Goal: Task Accomplishment & Management: Complete application form

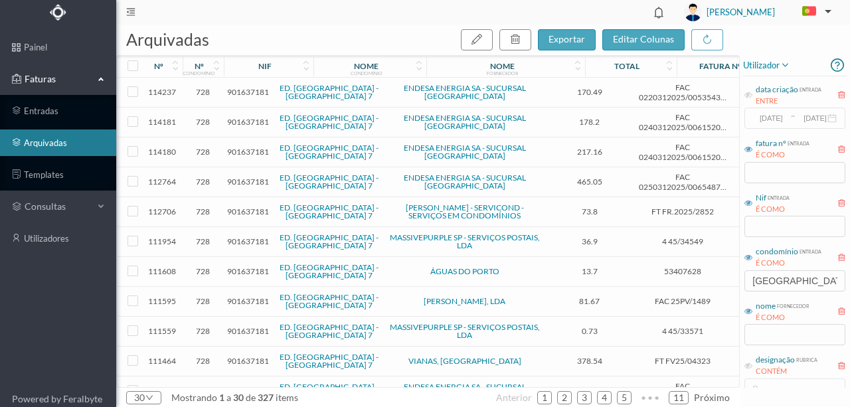
scroll to position [579, 0]
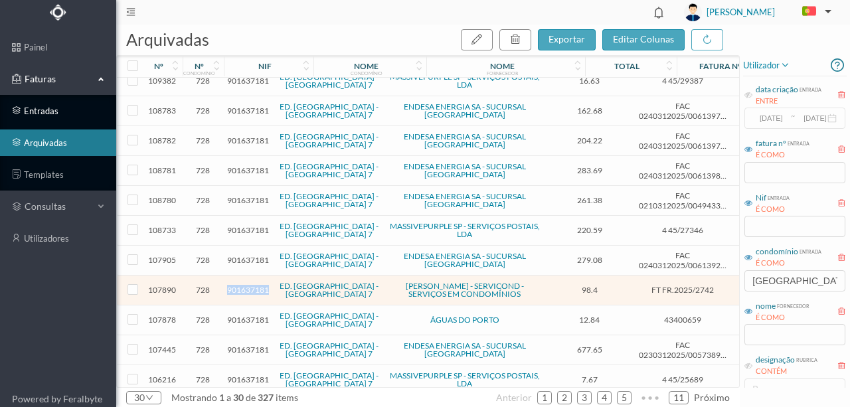
click at [49, 112] on link "entradas" at bounding box center [58, 111] width 116 height 27
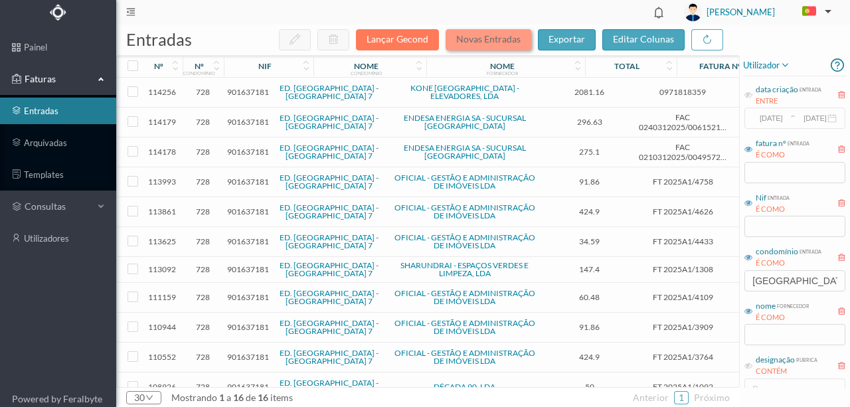
click at [475, 43] on button "Novas Entradas" at bounding box center [489, 39] width 86 height 21
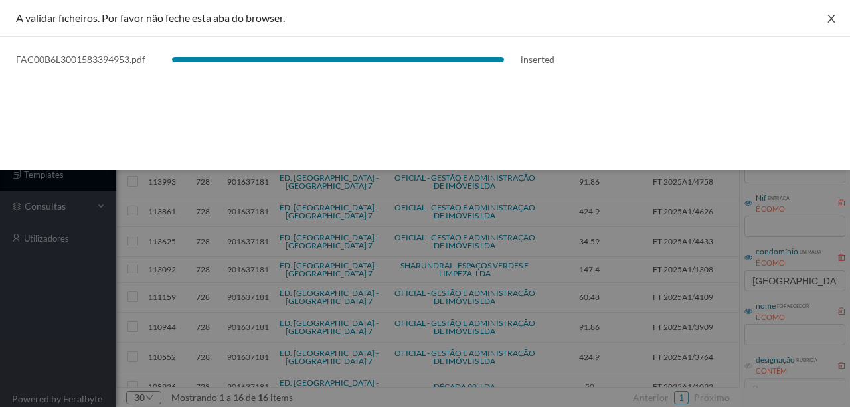
click at [829, 19] on icon "icon: close" at bounding box center [831, 18] width 11 height 11
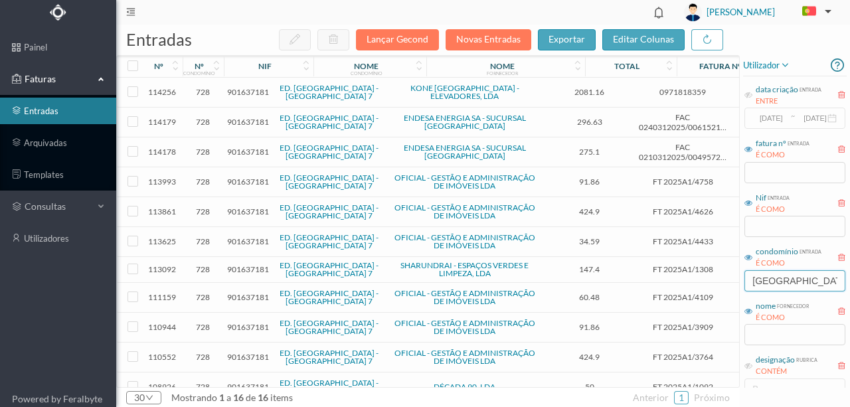
drag, startPoint x: 834, startPoint y: 279, endPoint x: 607, endPoint y: 318, distance: 230.6
click at [607, 304] on div "entradas Lançar Gecond Novas Entradas exportar editar colunas nº nº condomínio …" at bounding box center [483, 216] width 734 height 383
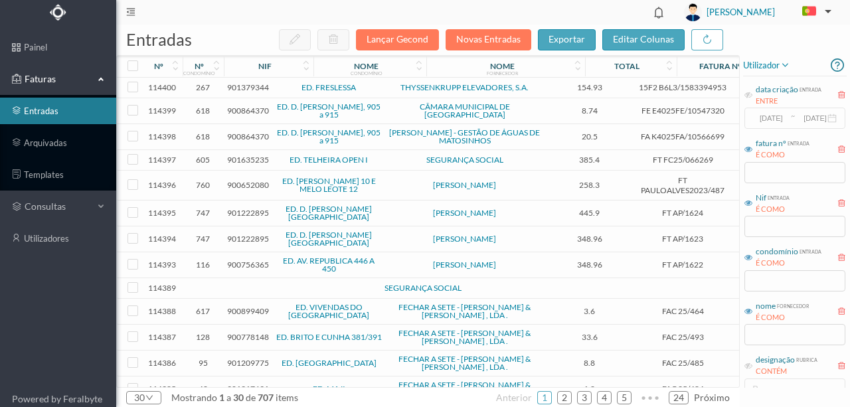
click at [246, 87] on span "901379344" at bounding box center [248, 87] width 42 height 10
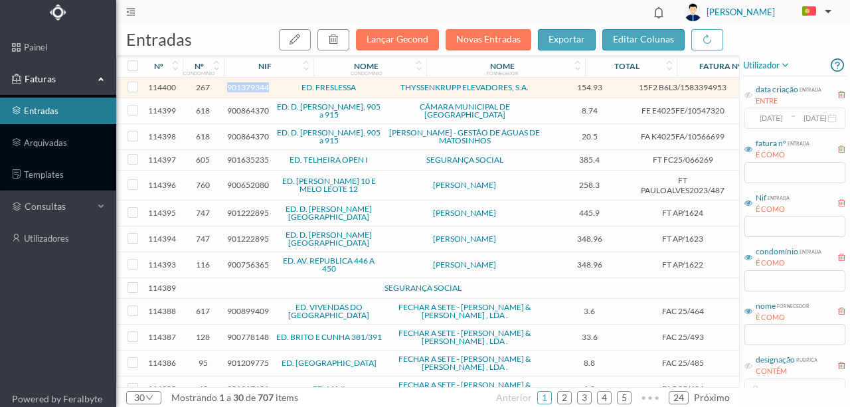
click at [246, 87] on span "901379344" at bounding box center [248, 87] width 42 height 10
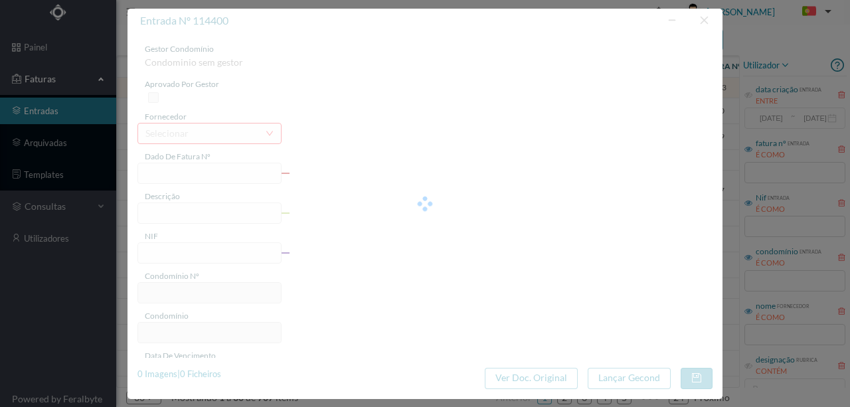
type input "15F2 B6L3/1583394953"
type input "901379344"
type input "Invalid date"
type input "[DATE]"
type input "154.93"
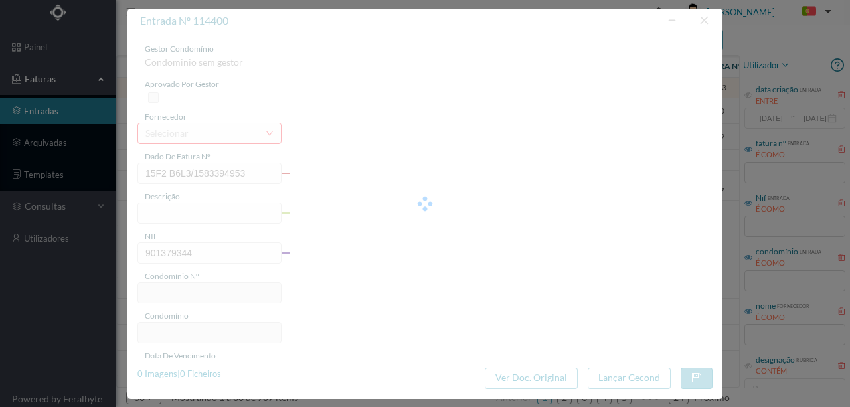
type input "267"
type input "ED. FRESLESSA"
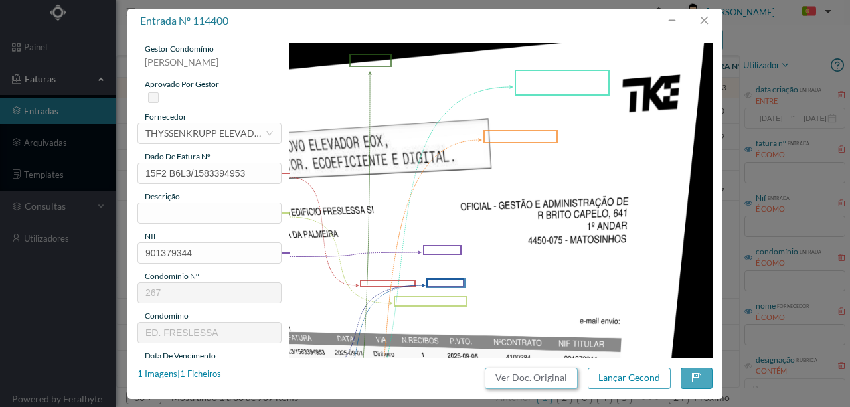
click at [505, 383] on button "Ver Doc. Original" at bounding box center [531, 378] width 93 height 21
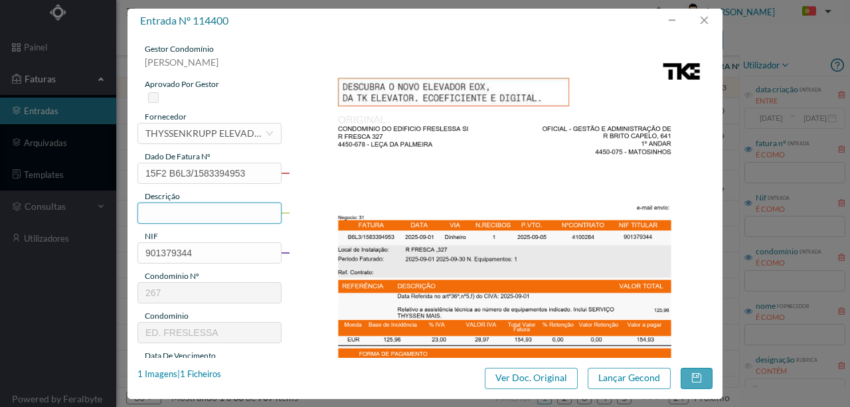
click at [152, 217] on input "text" at bounding box center [210, 213] width 144 height 21
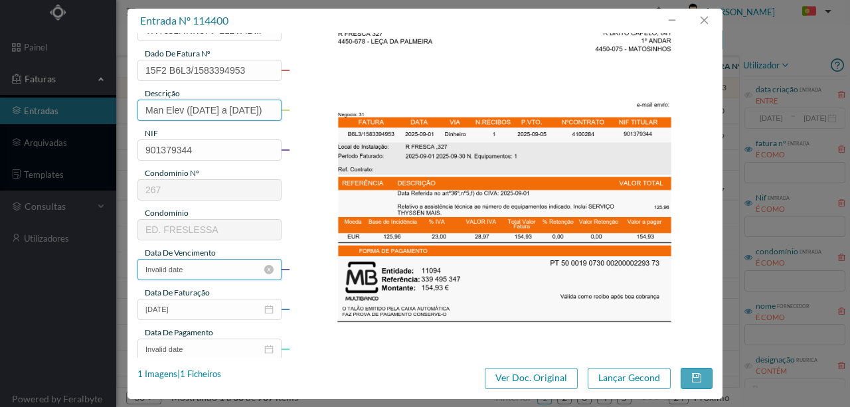
scroll to position [133, 0]
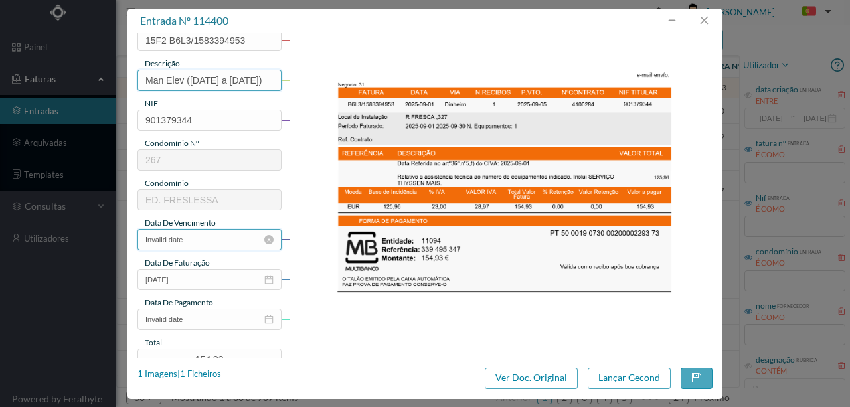
type input "Man Elev ([DATE] a [DATE])"
click at [219, 241] on input "Invalid date" at bounding box center [210, 239] width 144 height 21
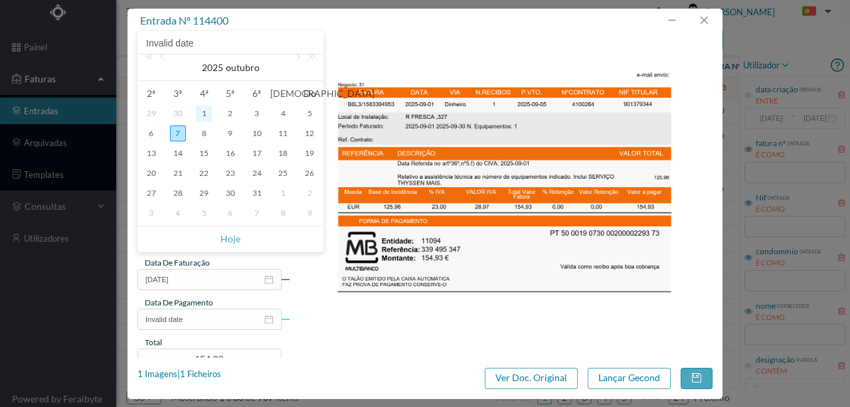
click at [206, 114] on div "1" at bounding box center [204, 114] width 16 height 16
type input "[DATE]"
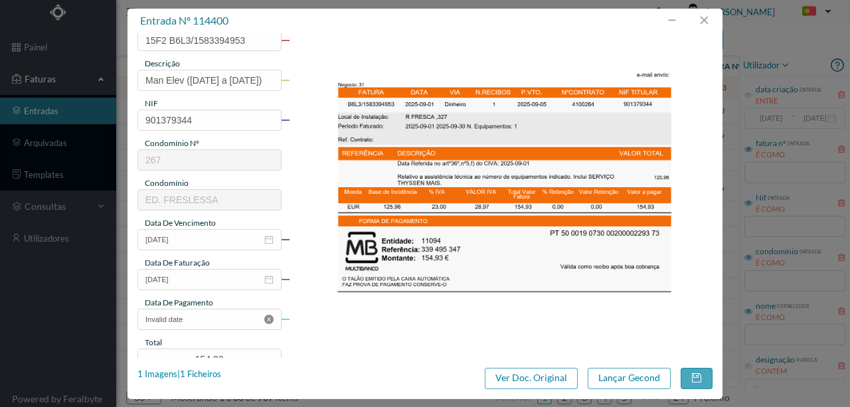
click at [270, 320] on icon "icon: close-circle" at bounding box center [268, 319] width 9 height 9
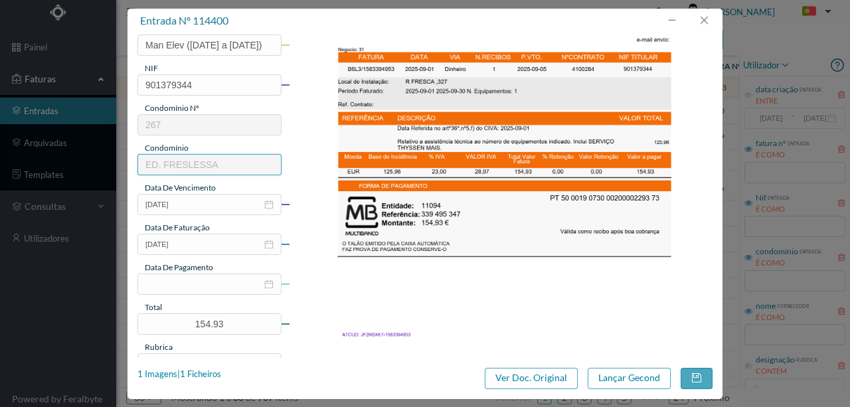
scroll to position [310, 0]
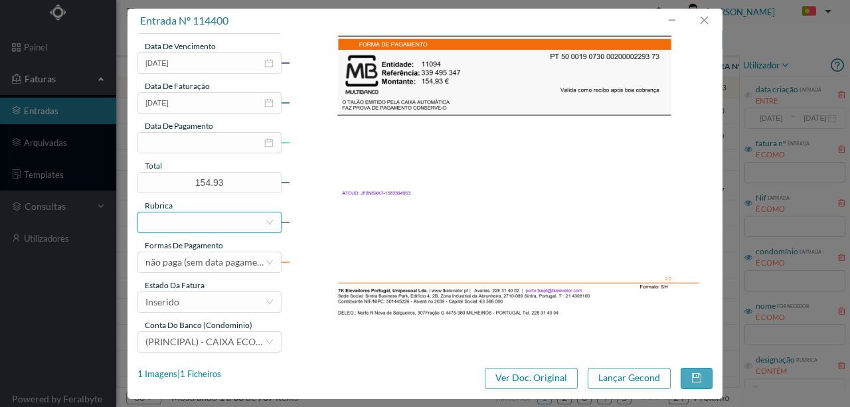
click at [175, 223] on div at bounding box center [205, 223] width 120 height 20
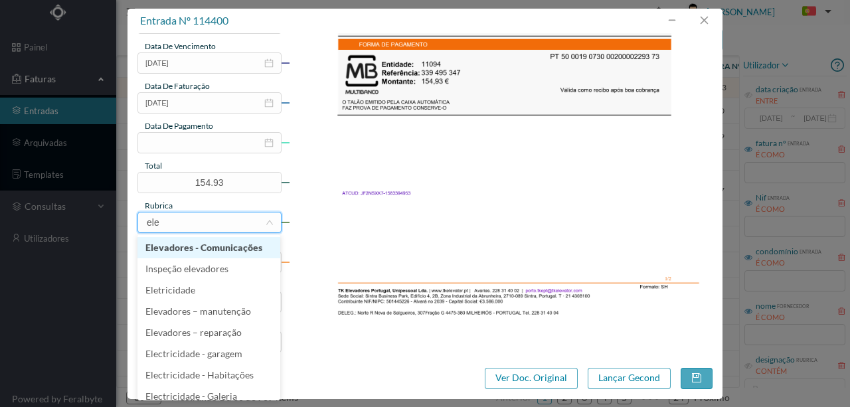
click at [193, 251] on li "Elevadores - Comunicações" at bounding box center [209, 247] width 143 height 21
type input "ele"
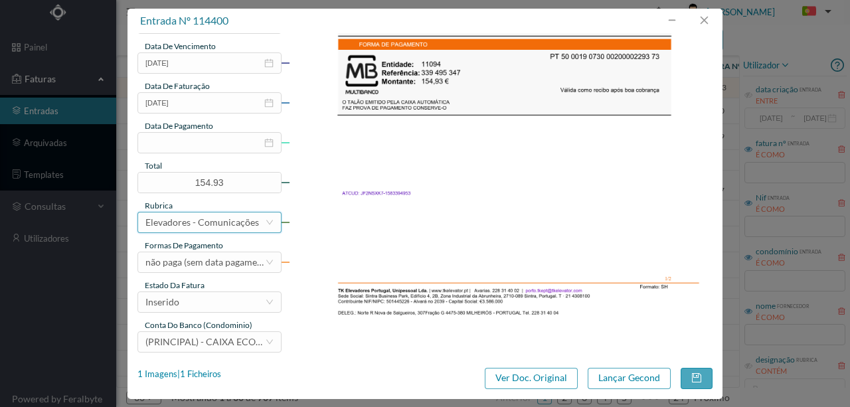
click at [178, 223] on div "Elevadores - Comunicações" at bounding box center [202, 223] width 114 height 20
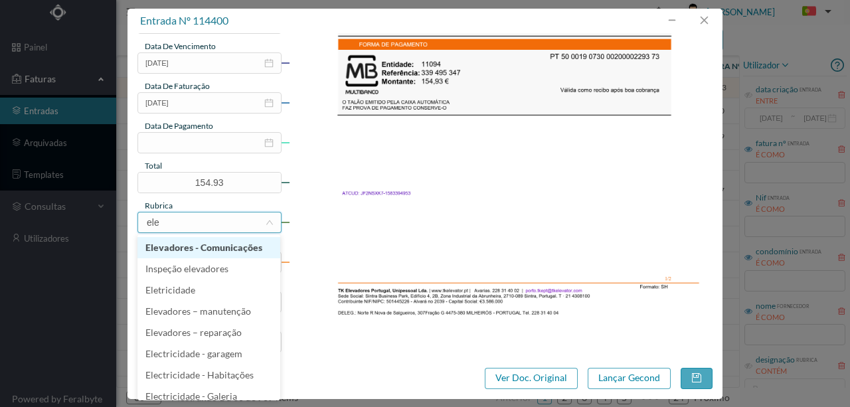
type input "elev"
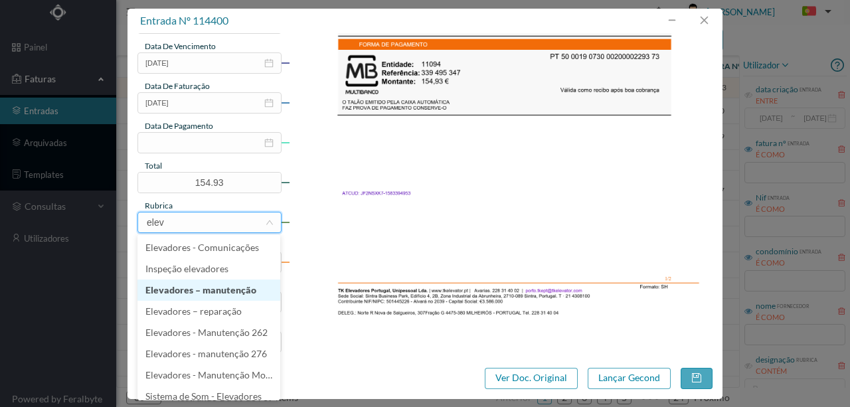
click at [213, 290] on li "Elevadores – manutenção" at bounding box center [209, 290] width 143 height 21
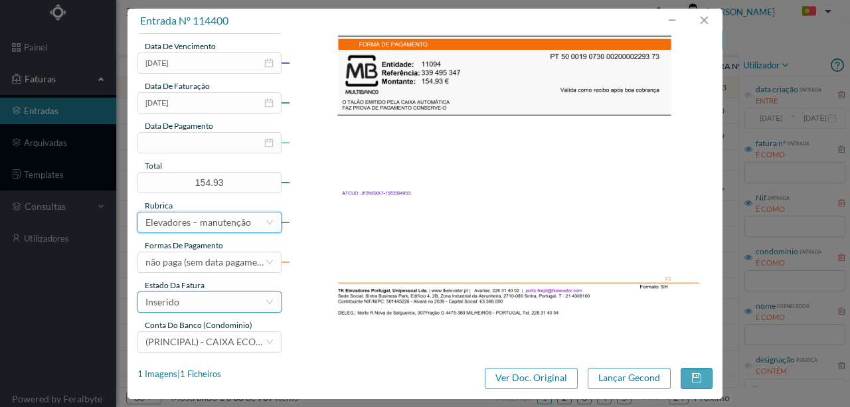
click at [190, 299] on div "Inserido" at bounding box center [205, 302] width 120 height 20
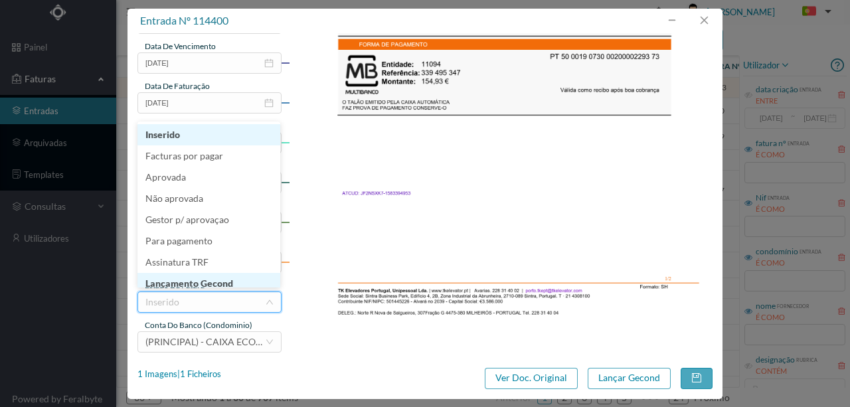
scroll to position [7, 0]
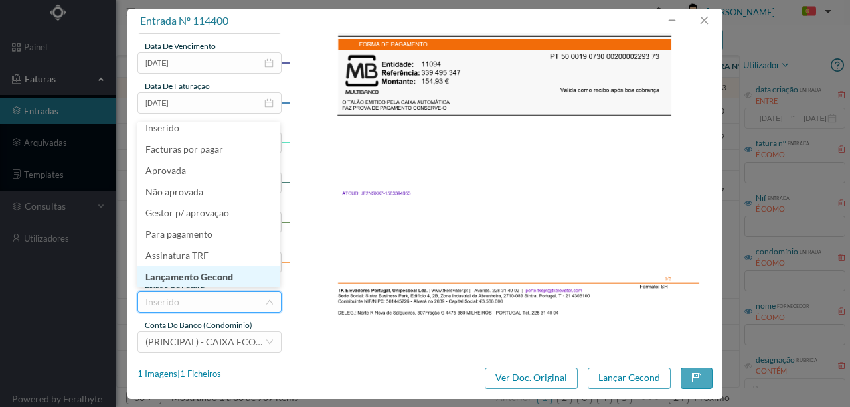
click at [219, 278] on li "Lançamento Gecond" at bounding box center [209, 276] width 143 height 21
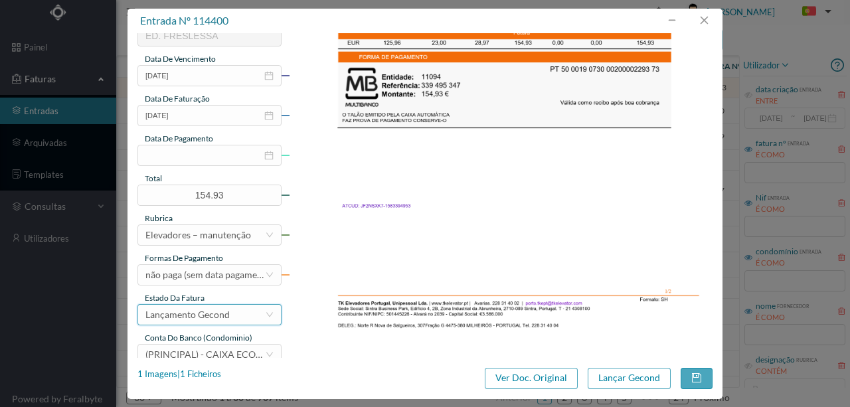
scroll to position [310, 0]
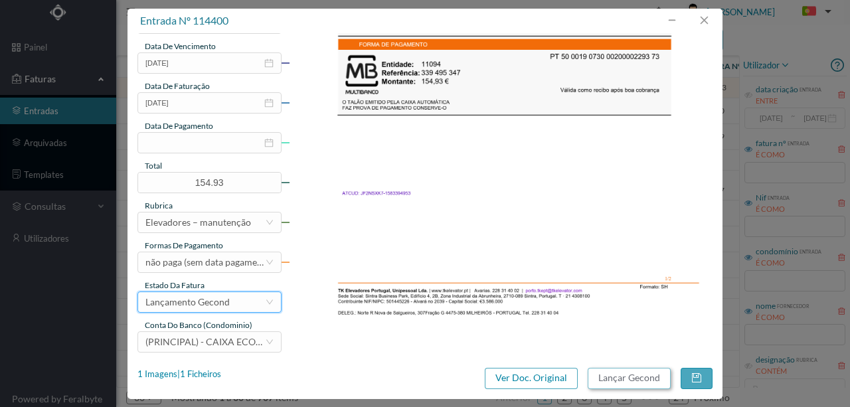
click at [631, 377] on button "Lançar Gecond" at bounding box center [629, 378] width 83 height 21
